Goal: Transaction & Acquisition: Purchase product/service

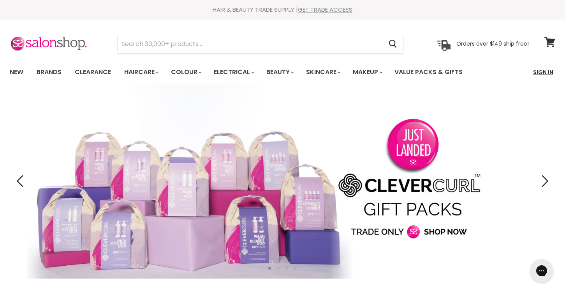
click at [543, 71] on link "Sign In" at bounding box center [544, 72] width 30 height 16
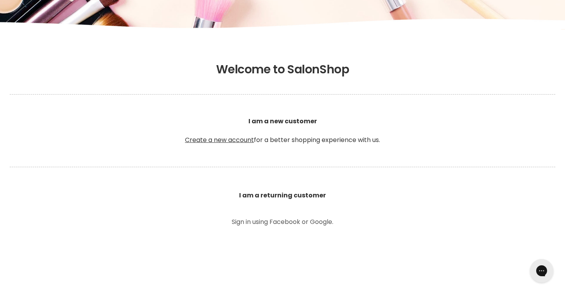
scroll to position [146, 0]
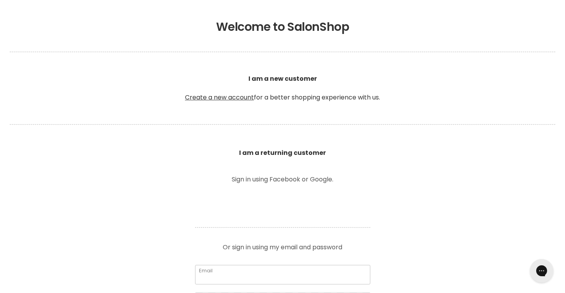
click at [257, 282] on input "Email" at bounding box center [282, 274] width 175 height 19
type input "[EMAIL_ADDRESS][DOMAIN_NAME]"
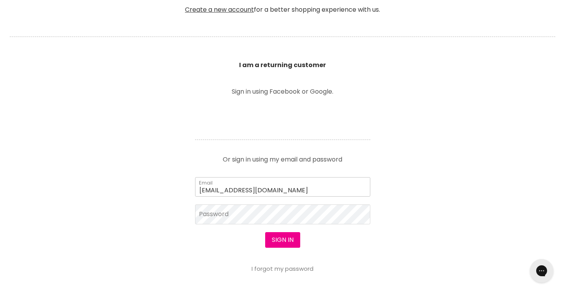
scroll to position [241, 0]
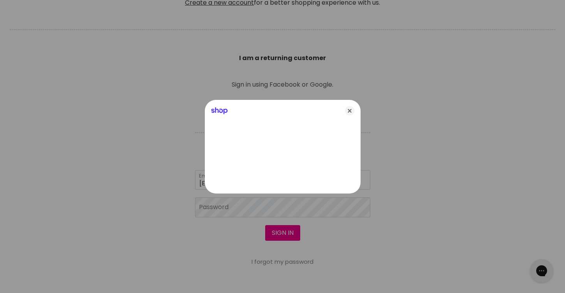
click at [229, 218] on div at bounding box center [282, 146] width 565 height 293
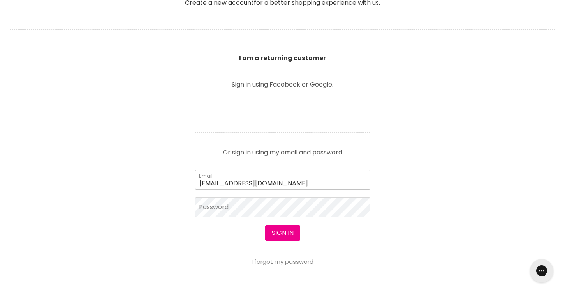
click at [254, 181] on input "swp2009@live.com.au" at bounding box center [282, 179] width 175 height 19
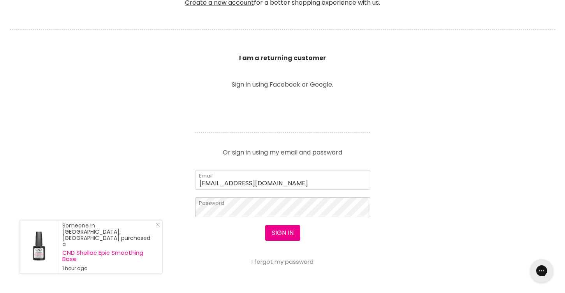
click at [265, 225] on button "Sign in" at bounding box center [282, 233] width 35 height 16
click at [275, 231] on button "Sign in" at bounding box center [282, 233] width 35 height 16
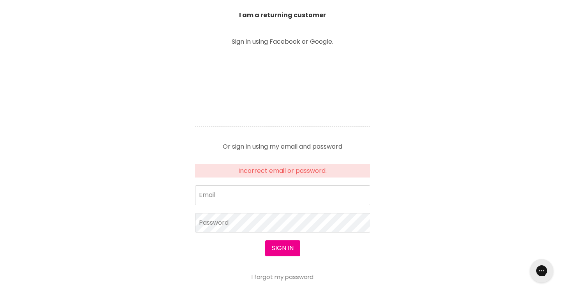
scroll to position [291, 0]
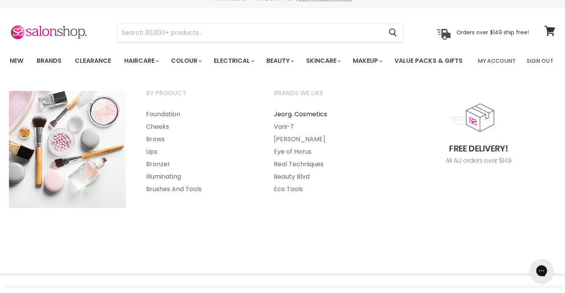
scroll to position [12, 0]
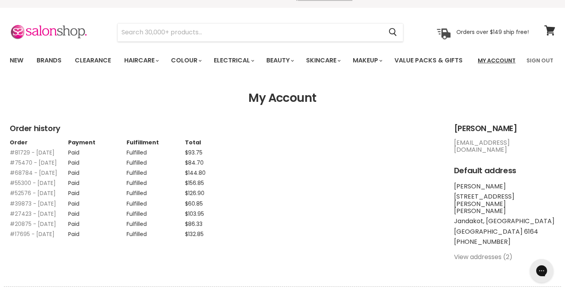
click at [500, 61] on link "My Account" at bounding box center [496, 60] width 47 height 16
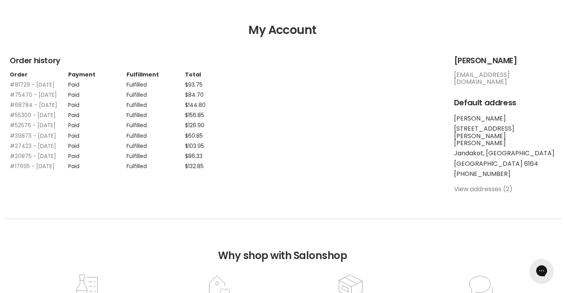
scroll to position [80, 0]
click at [497, 191] on link "View addresses (2)" at bounding box center [483, 188] width 58 height 9
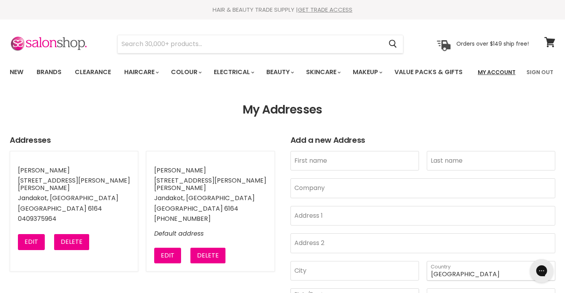
click at [491, 72] on link "My Account" at bounding box center [496, 72] width 47 height 16
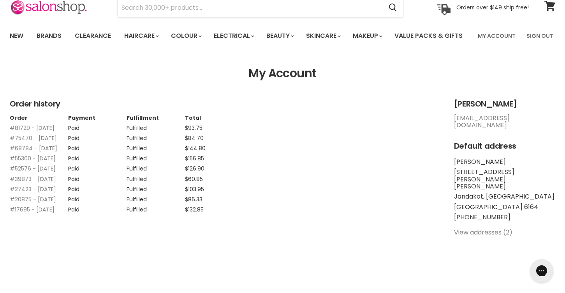
scroll to position [37, 0]
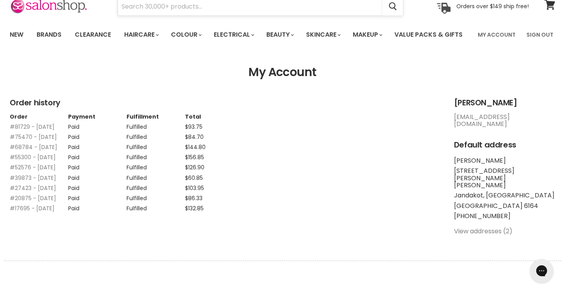
click at [218, 6] on input "Search" at bounding box center [250, 7] width 265 height 18
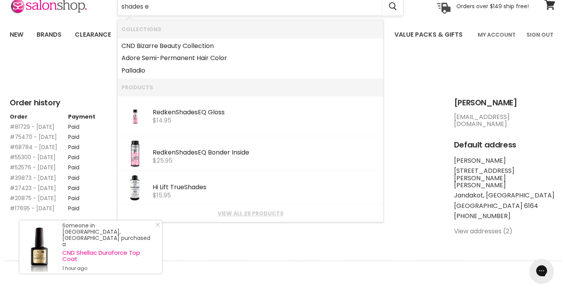
type input "shades eq"
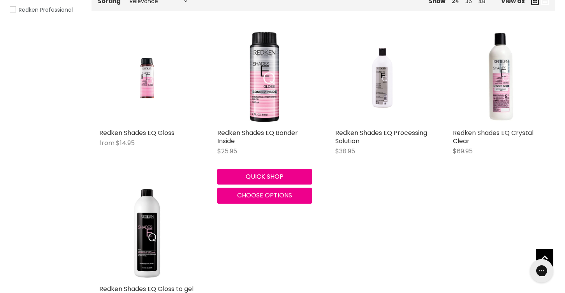
scroll to position [162, 0]
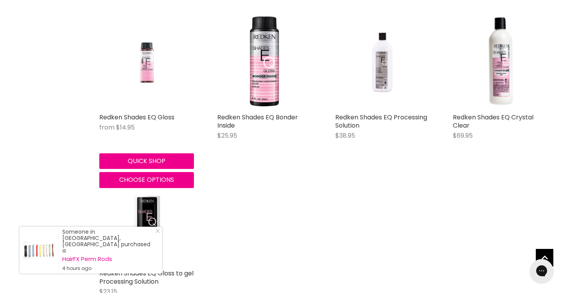
click at [141, 87] on img "Main content" at bounding box center [146, 61] width 63 height 95
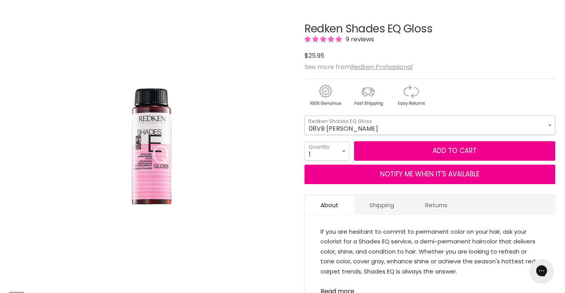
click at [347, 135] on select "08VB [PERSON_NAME] 05V Cosmic Violet 06VB [GEOGRAPHIC_DATA] 04NA Storm Cloud 06…" at bounding box center [430, 124] width 251 height 19
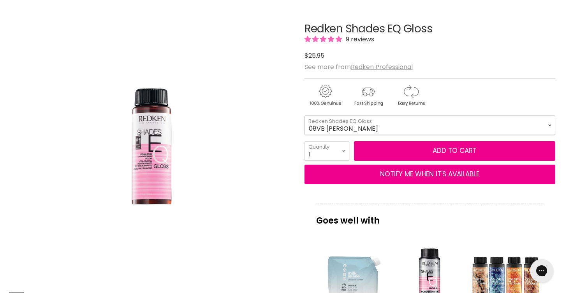
click at [326, 135] on select "08VB [PERSON_NAME] 05V Cosmic Violet 06VB [GEOGRAPHIC_DATA] 04NA Storm Cloud 06…" at bounding box center [430, 124] width 251 height 19
click at [305, 135] on select "08VB Violet Frost 05V Cosmic Violet 06VB Violet Lagoon 04NA Storm Cloud 06NA Gr…" at bounding box center [430, 124] width 251 height 19
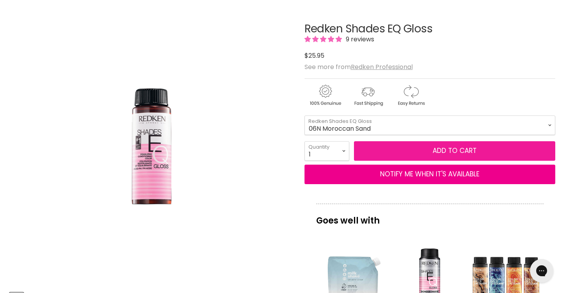
click at [438, 161] on button "Add to cart" at bounding box center [454, 150] width 201 height 19
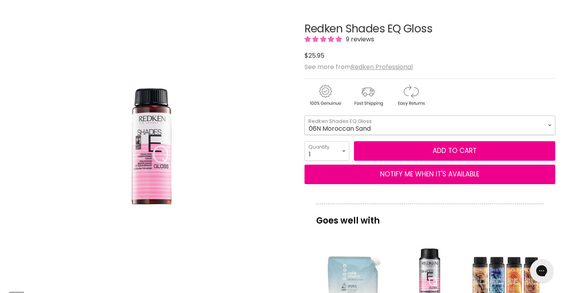
click at [371, 135] on select "08VB Violet Frost 05V Cosmic Violet 06VB Violet Lagoon 04NA Storm Cloud 06NA Gr…" at bounding box center [430, 124] width 251 height 19
click at [305, 135] on select "08VB [PERSON_NAME] 05V Cosmic Violet 06VB [GEOGRAPHIC_DATA] 04NA Storm Cloud 06…" at bounding box center [430, 124] width 251 height 19
select select "09G [PERSON_NAME]"
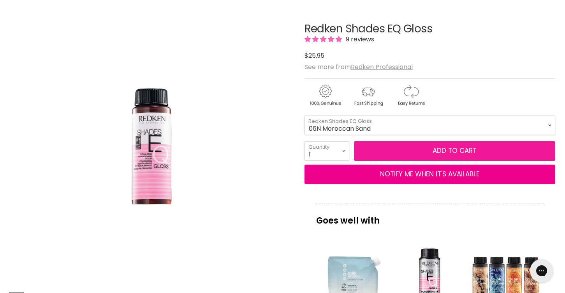
click at [389, 161] on button "Add to cart" at bounding box center [454, 150] width 201 height 19
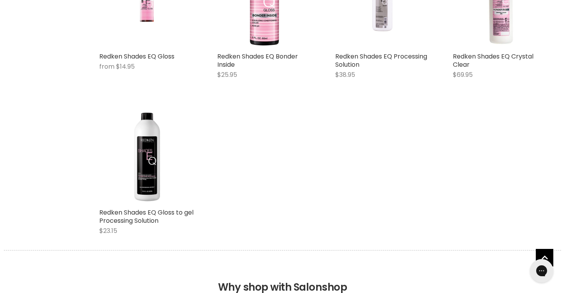
scroll to position [220, 0]
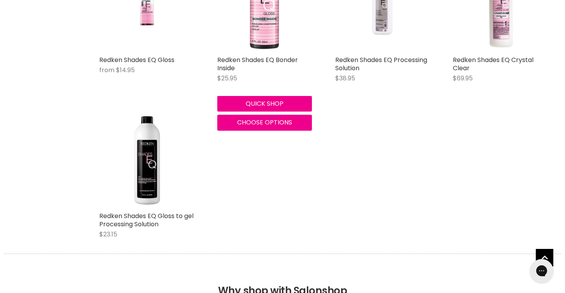
click at [258, 52] on img "Main content" at bounding box center [264, 4] width 95 height 95
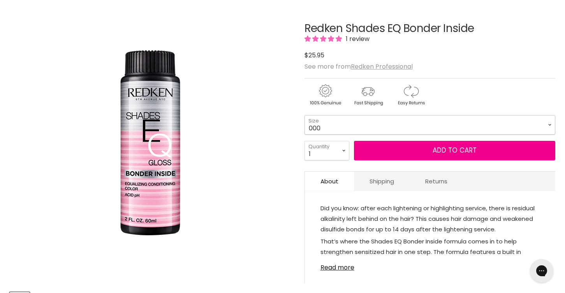
click at [387, 134] on select "000 09N Café Au Lait 09P Opal Glow 09T Chrome 09V Platinum Ice 10N Delicate Nat…" at bounding box center [430, 124] width 251 height 19
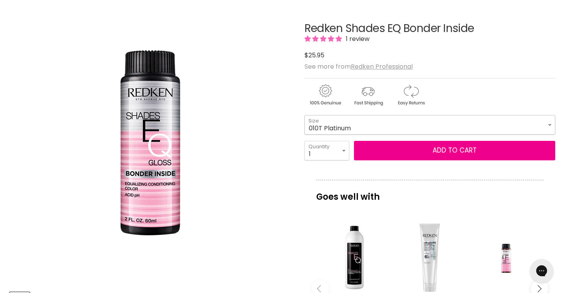
click at [305, 134] on select "000 09N Café Au Lait 09P Opal Glow 09T Chrome 09V Platinum Ice 10N Delicate Nat…" at bounding box center [430, 124] width 251 height 19
click at [353, 134] on select "000 09N Café Au Lait 09P Opal Glow 09T Chrome 09V Platinum Ice 10N Delicate Nat…" at bounding box center [430, 124] width 251 height 19
click at [305, 134] on select "000 09N Café Au Lait 09P Opal Glow 09T Chrome 09V Platinum Ice 10N Delicate Nat…" at bounding box center [430, 124] width 251 height 19
click at [329, 134] on select "000 09N Café Au Lait 09P Opal Glow 09T Chrome 09V Platinum Ice 10N Delicate Nat…" at bounding box center [430, 124] width 251 height 19
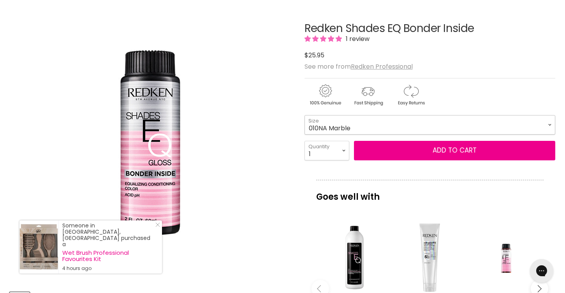
click at [305, 134] on select "000 09N Café Au Lait 09P Opal Glow 09T Chrome 09V Platinum Ice 10N Delicate Nat…" at bounding box center [430, 124] width 251 height 19
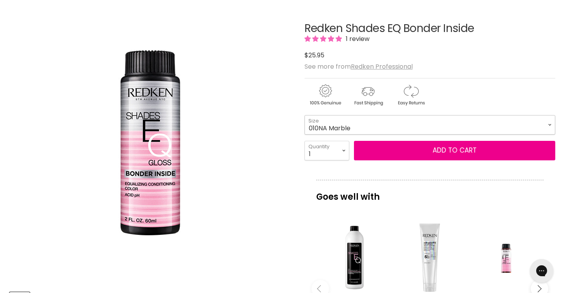
click at [339, 134] on select "000 09N Café Au Lait 09P Opal Glow 09T Chrome 09V Platinum Ice 10N Delicate Nat…" at bounding box center [430, 124] width 251 height 19
click at [305, 134] on select "000 09N Café Au Lait 09P Opal Glow 09T Chrome 09V Platinum Ice 10N Delicate Nat…" at bounding box center [430, 124] width 251 height 19
select select "09N Café Au Lait"
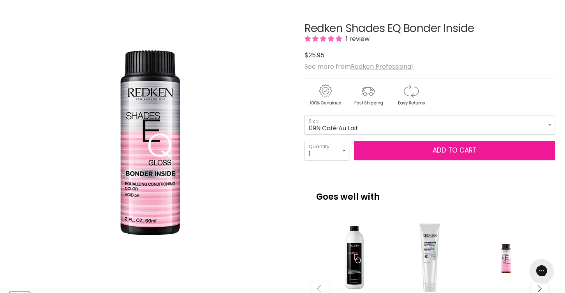
click at [389, 160] on button "Add to cart" at bounding box center [454, 150] width 201 height 19
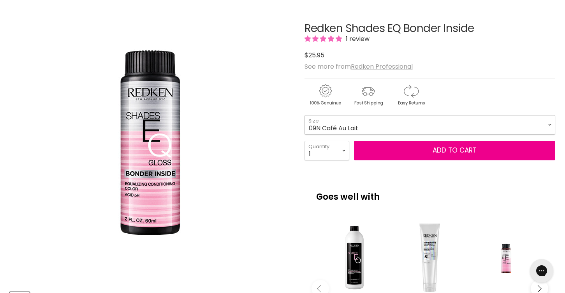
click at [372, 134] on select "000 09N Café Au Lait 09P Opal Glow 09T Chrome 09V Platinum Ice 10N Delicate Nat…" at bounding box center [430, 124] width 251 height 19
click at [351, 134] on select "000 09N Café Au Lait 09P Opal Glow 09T Chrome 09V Platinum Ice 10N Delicate Nat…" at bounding box center [430, 124] width 251 height 19
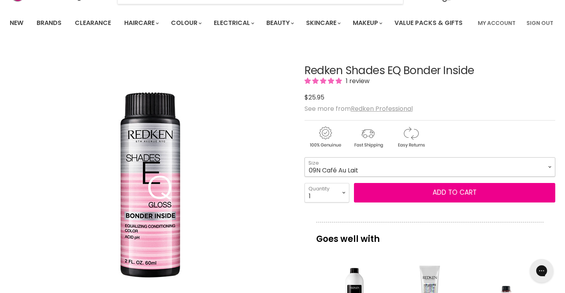
scroll to position [47, 0]
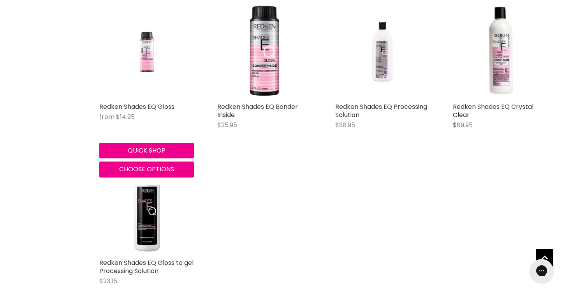
click at [147, 85] on img "Main content" at bounding box center [146, 51] width 63 height 95
click at [150, 158] on button "Quick shop" at bounding box center [146, 151] width 95 height 16
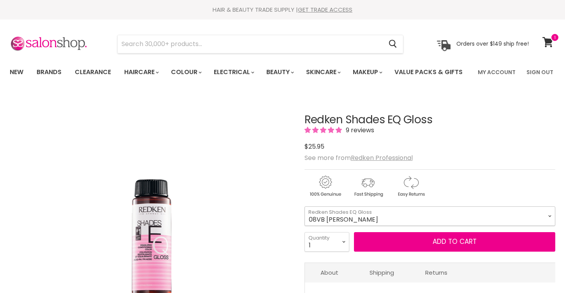
click at [346, 226] on select "08VB [PERSON_NAME] 05V Cosmic Violet 06VB [GEOGRAPHIC_DATA] 04NA Storm Cloud 06…" at bounding box center [430, 215] width 251 height 19
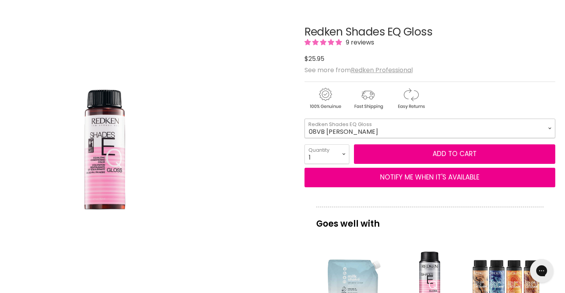
scroll to position [106, 0]
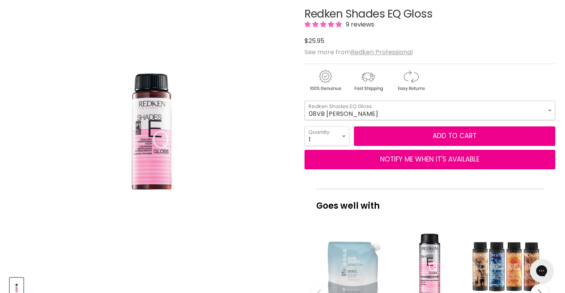
click at [356, 120] on select "08VB [PERSON_NAME] 05V Cosmic Violet 06VB [GEOGRAPHIC_DATA] 04NA Storm Cloud 06…" at bounding box center [430, 110] width 251 height 19
click at [305, 120] on select "08VB [PERSON_NAME] 05V Cosmic Violet 06VB [GEOGRAPHIC_DATA] 04NA Storm Cloud 06…" at bounding box center [430, 110] width 251 height 19
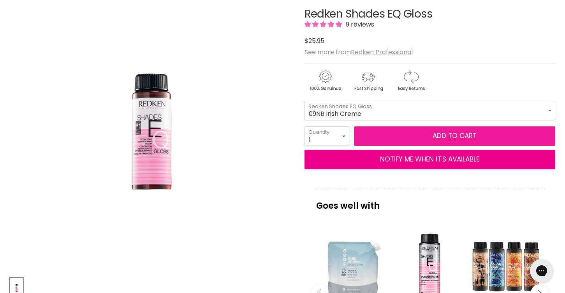
click at [422, 146] on button "Add to cart" at bounding box center [454, 135] width 201 height 19
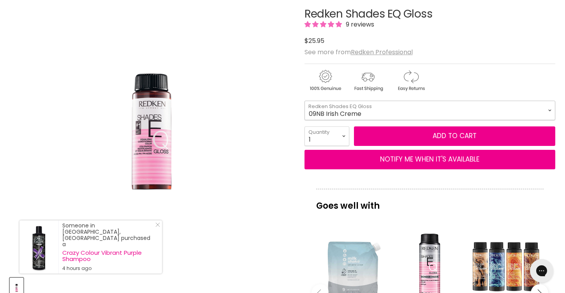
click at [382, 120] on select "08VB [PERSON_NAME] 05V Cosmic Violet 06VB [GEOGRAPHIC_DATA] 04NA Storm Cloud 06…" at bounding box center [430, 110] width 251 height 19
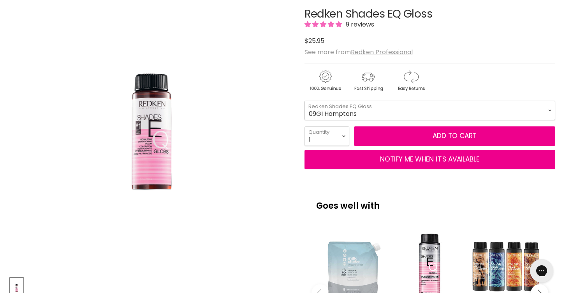
click at [305, 120] on select "08VB [PERSON_NAME] 05V Cosmic Violet 06VB [GEOGRAPHIC_DATA] 04NA Storm Cloud 06…" at bounding box center [430, 110] width 251 height 19
select select "09GI Hamptons"
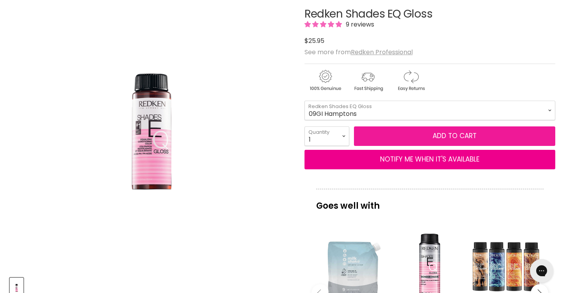
click at [418, 146] on button "Add to cart" at bounding box center [454, 135] width 201 height 19
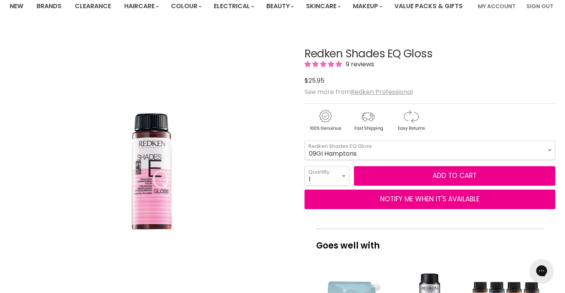
scroll to position [69, 0]
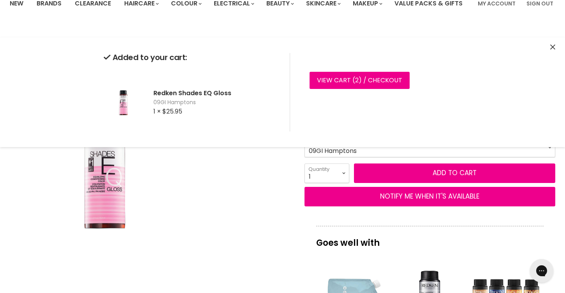
click at [279, 178] on div "Click or scroll to zoom Tap or pinch to zoom" at bounding box center [150, 166] width 281 height 281
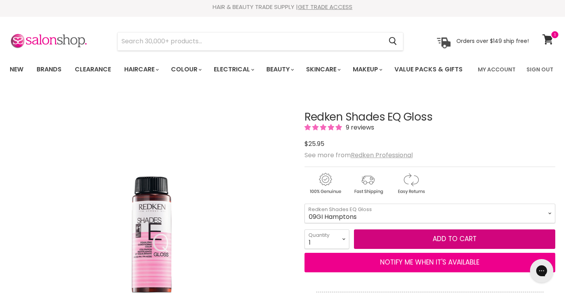
scroll to position [1, 0]
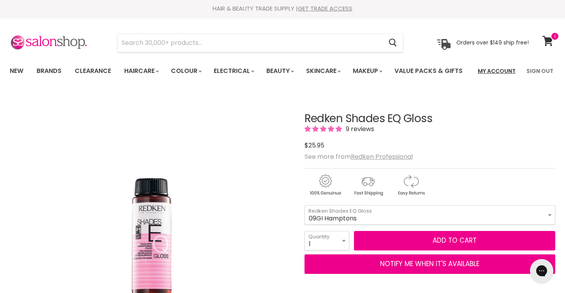
click at [492, 72] on link "My Account" at bounding box center [496, 71] width 47 height 16
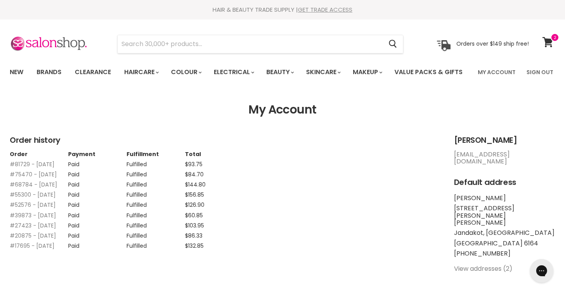
click at [317, 9] on link "GET TRADE ACCESS" at bounding box center [325, 9] width 55 height 8
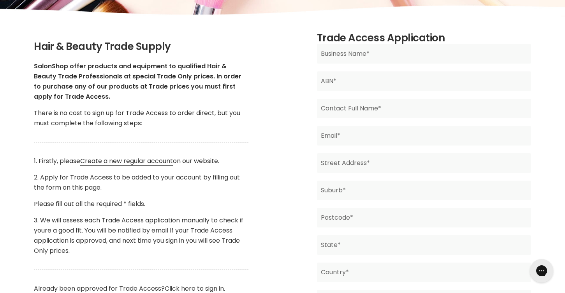
scroll to position [66, 0]
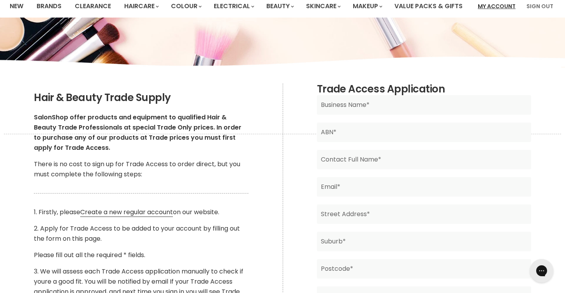
click at [507, 5] on link "My Account" at bounding box center [496, 6] width 47 height 16
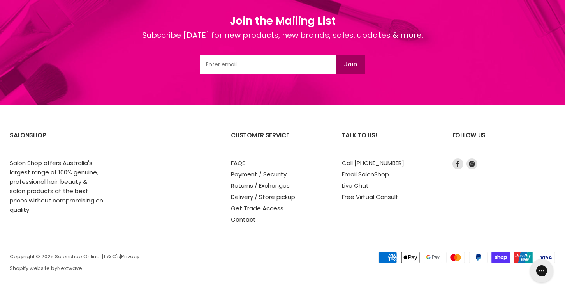
scroll to position [513, 0]
click at [263, 212] on link "Get Trade Access" at bounding box center [257, 208] width 53 height 8
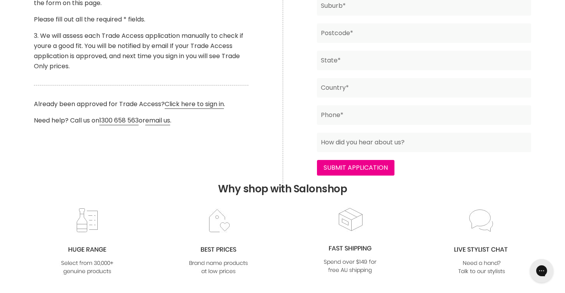
scroll to position [276, 0]
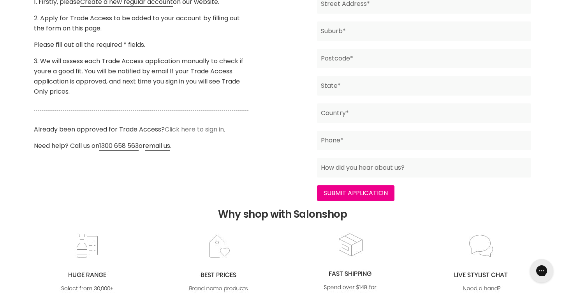
click at [203, 134] on link "Click here to sign in" at bounding box center [194, 129] width 59 height 9
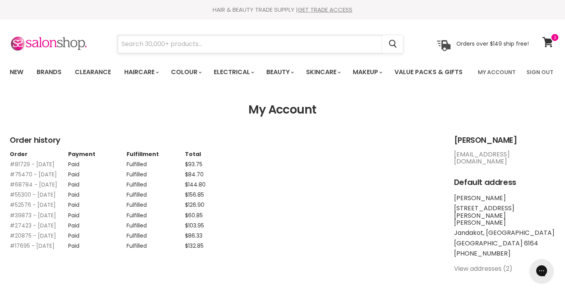
click at [180, 45] on input "Search" at bounding box center [250, 44] width 265 height 18
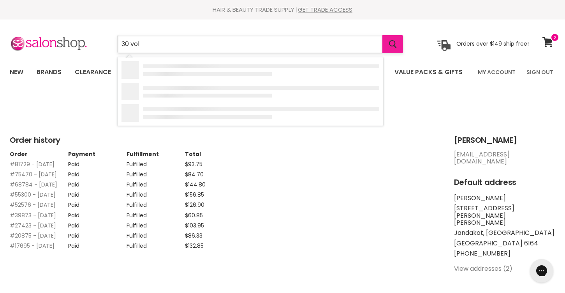
type input "30 vol"
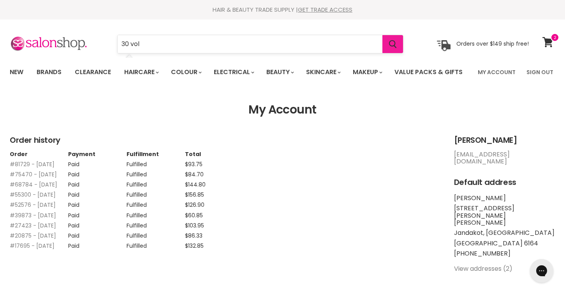
click at [396, 42] on icon "Search" at bounding box center [392, 44] width 7 height 8
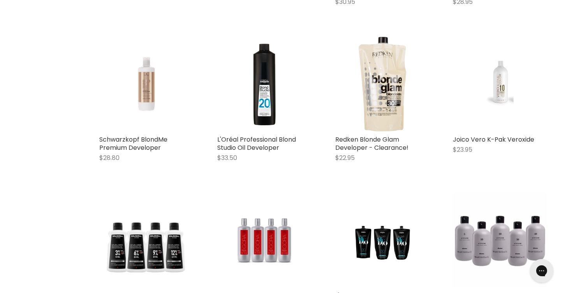
scroll to position [609, 0]
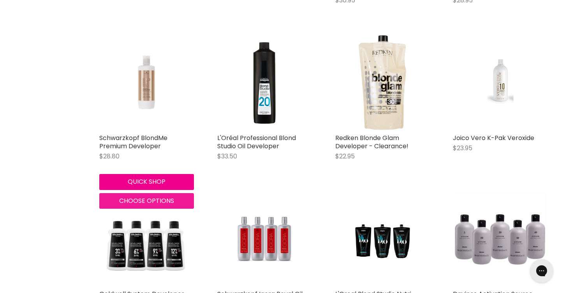
click at [143, 205] on span "Choose options" at bounding box center [146, 200] width 55 height 9
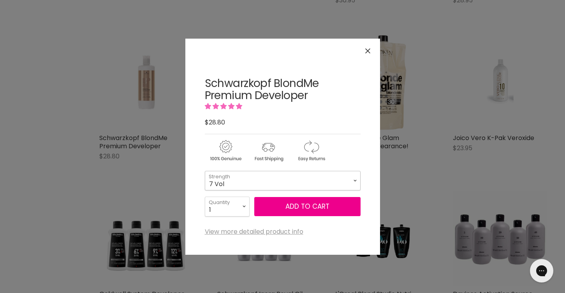
click at [247, 183] on select "7 Vol 20 Vol 30 Vol 40 Vol" at bounding box center [283, 180] width 156 height 19
click at [205, 171] on select "7 Vol 20 Vol 30 Vol 40 Vol" at bounding box center [283, 180] width 156 height 19
select select "30 Vol"
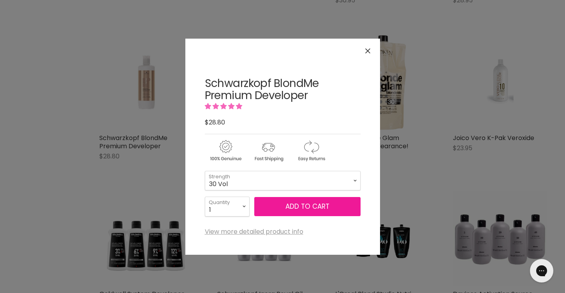
click at [312, 204] on button "Add to cart" at bounding box center [307, 206] width 106 height 19
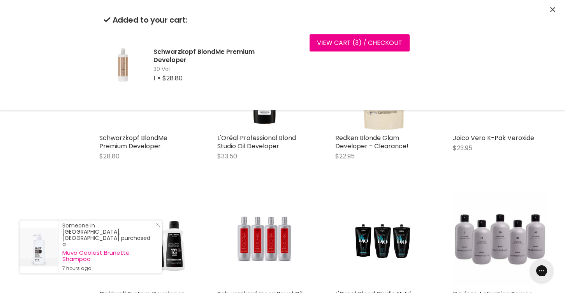
click at [315, 215] on div "Schwarzkopf Igora Royal Oil Developer $26.40 Schwarzkopf Igora Quick shop Choos…" at bounding box center [265, 277] width 110 height 189
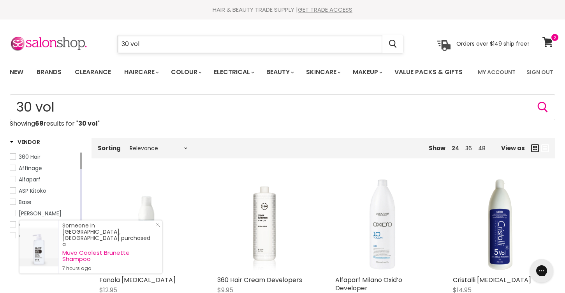
click at [301, 43] on input "30 vol" at bounding box center [250, 44] width 265 height 18
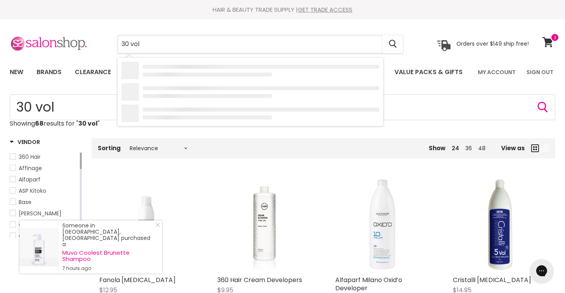
drag, startPoint x: 301, startPoint y: 43, endPoint x: 65, endPoint y: 45, distance: 235.8
click at [66, 45] on div "30 vol Cancel Orders over $149 ship free!" at bounding box center [269, 44] width 519 height 18
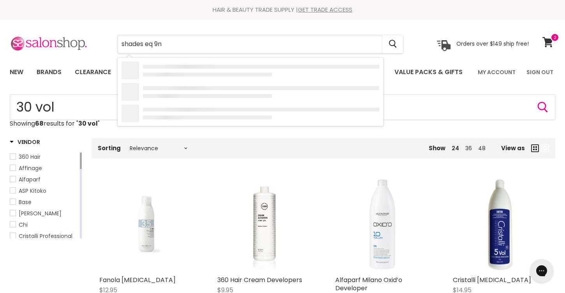
type input "shades eq 9nb"
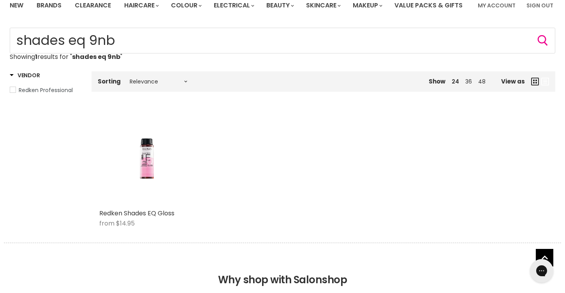
scroll to position [16, 0]
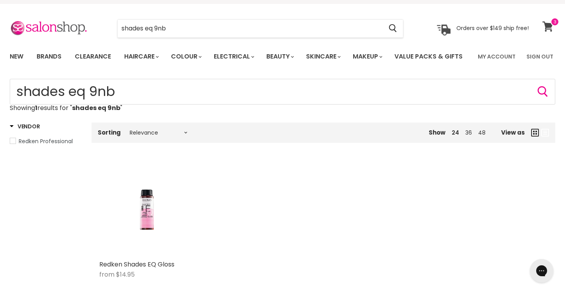
click at [549, 23] on icon at bounding box center [548, 26] width 11 height 10
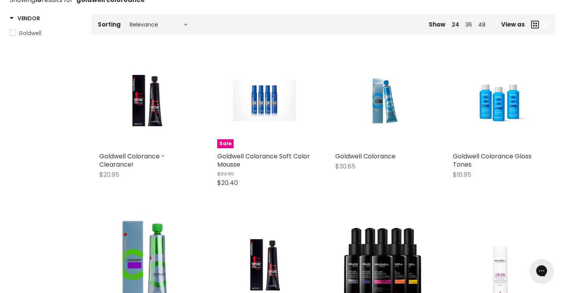
scroll to position [126, 0]
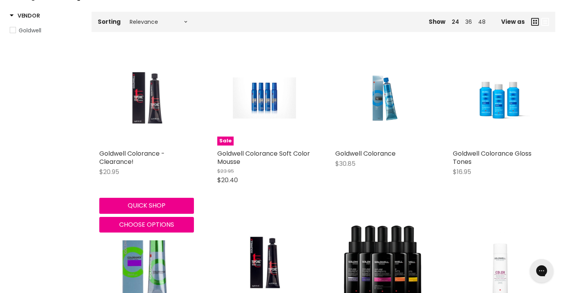
click at [143, 135] on img "Main content" at bounding box center [146, 98] width 63 height 95
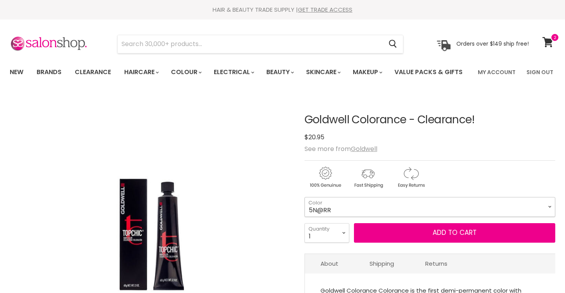
click at [341, 216] on select "5N@RR 5N@BK 8N@GK 6N@KK 5VA 5BV 7N@BK GG MIX VV MIX 6N@RV PASTEL MINT" at bounding box center [430, 206] width 251 height 19
